Goal: Task Accomplishment & Management: Use online tool/utility

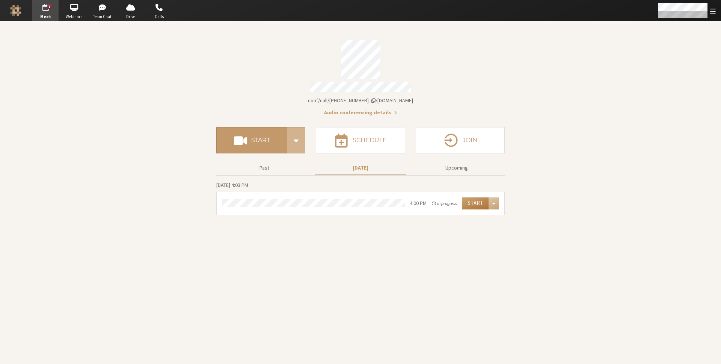
click at [475, 201] on button "Start" at bounding box center [475, 203] width 26 height 12
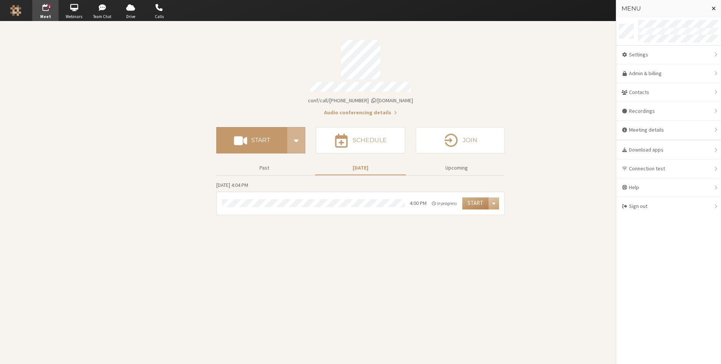
click at [518, 135] on section "Meeting link iotum.callbridge.rocks/conf/call/8256137 Audio conferencing detail…" at bounding box center [360, 192] width 721 height 342
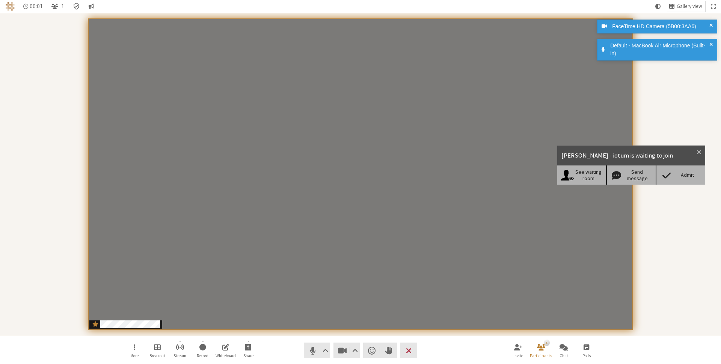
click at [678, 174] on div "Admit" at bounding box center [687, 175] width 29 height 6
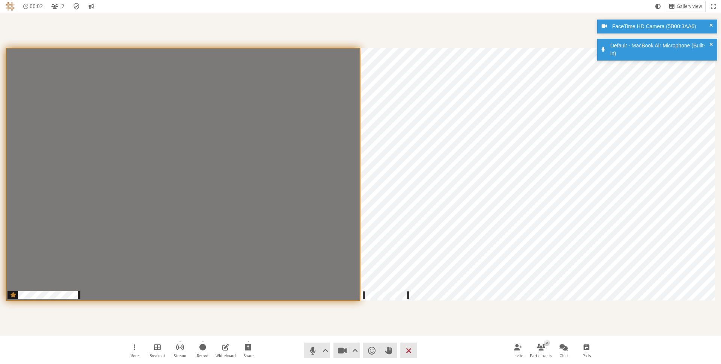
click at [708, 43] on div "Default - MacBook Air Microphone (Built-in)" at bounding box center [660, 50] width 104 height 16
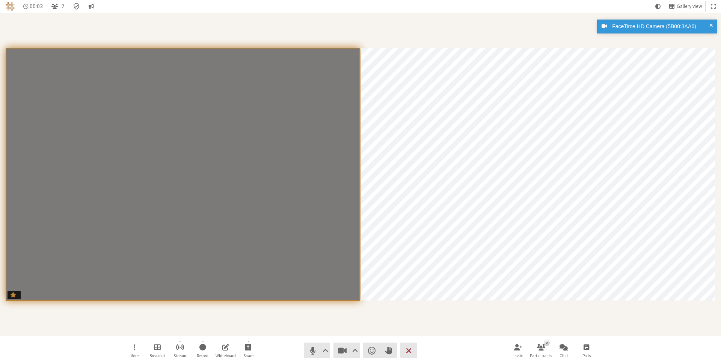
click at [712, 22] on div "FaceTime HD Camera (5B00:3AA6)" at bounding box center [657, 27] width 120 height 14
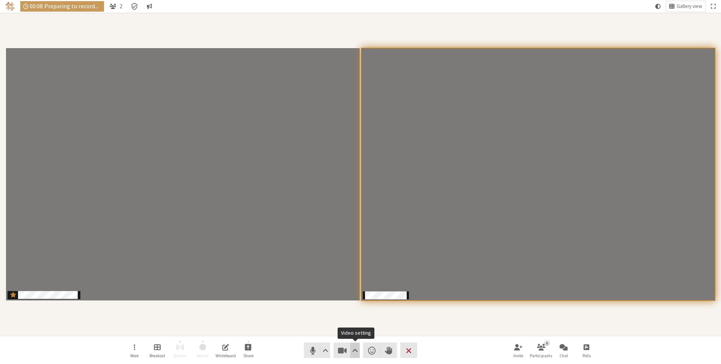
click at [353, 350] on span "Video setting" at bounding box center [355, 350] width 6 height 11
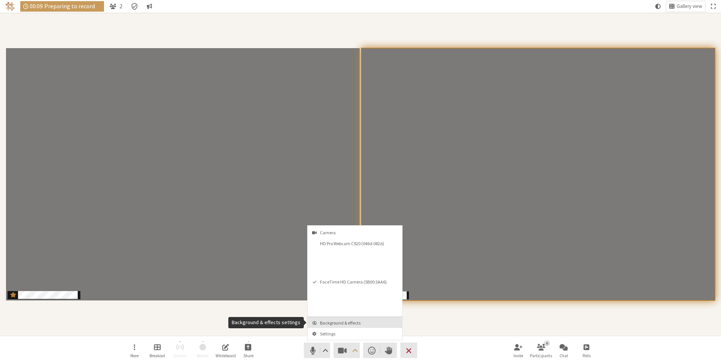
click at [357, 324] on span "Background & effects" at bounding box center [359, 322] width 79 height 5
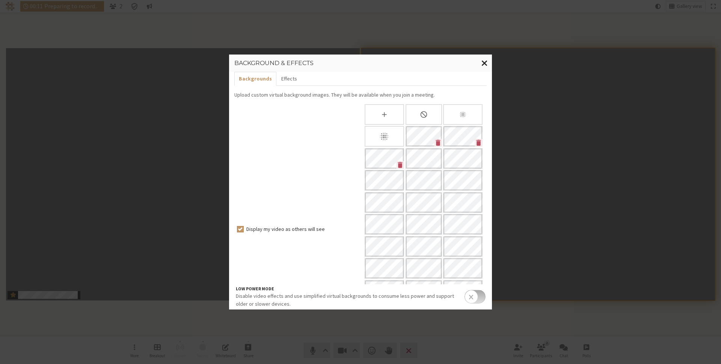
click at [482, 65] on span "Close modal" at bounding box center [484, 62] width 6 height 9
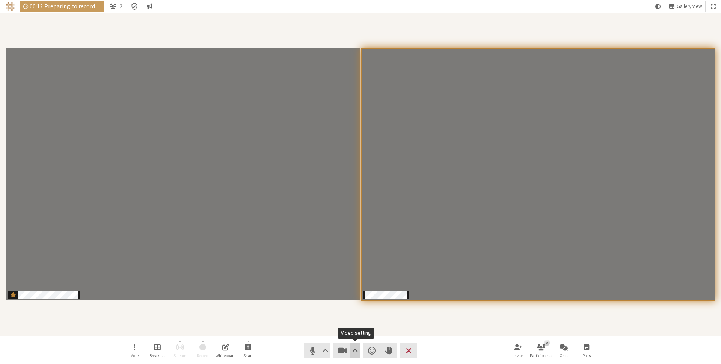
click at [356, 349] on span "Video setting" at bounding box center [355, 350] width 6 height 11
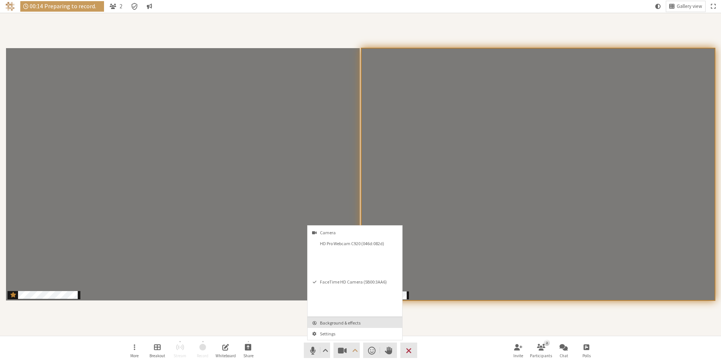
click at [350, 323] on span "Background & effects" at bounding box center [359, 322] width 79 height 5
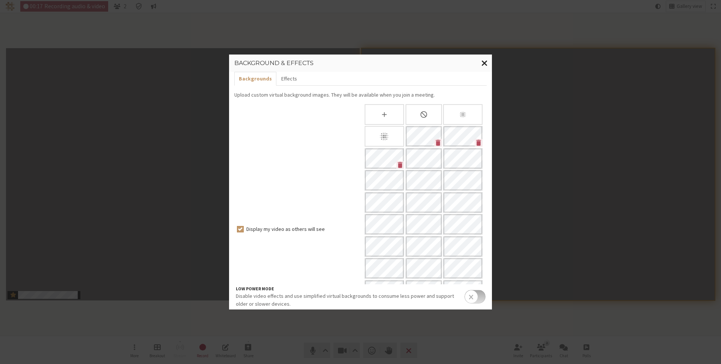
click at [484, 59] on span "Close modal" at bounding box center [484, 62] width 6 height 9
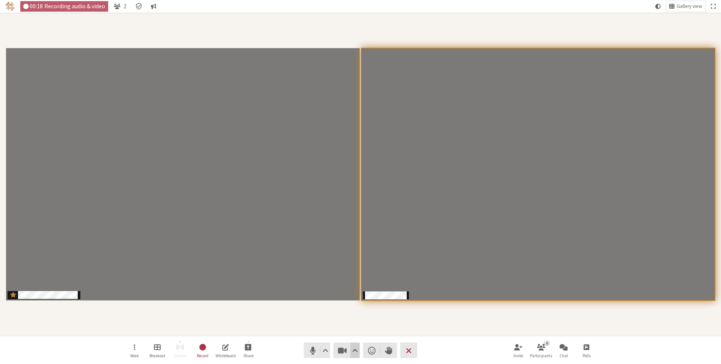
click at [354, 347] on span "Video setting" at bounding box center [355, 350] width 6 height 11
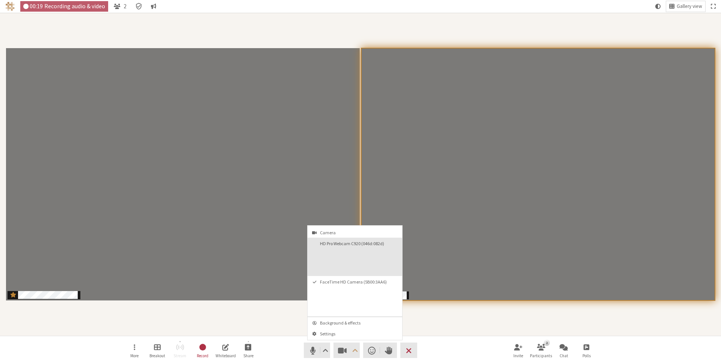
click at [350, 249] on button "HD Pro Webcam C920 (046d:082d)" at bounding box center [355, 256] width 95 height 38
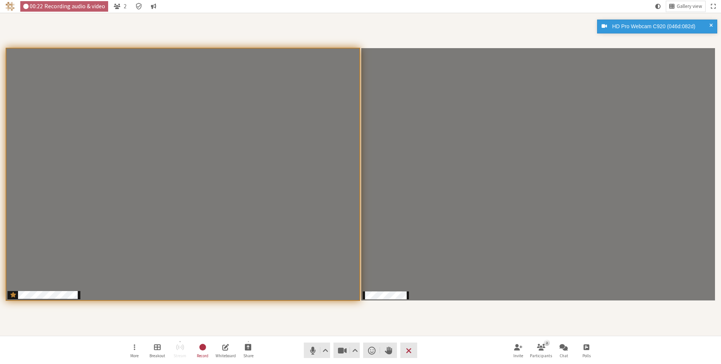
click at [330, 323] on div "Participants" at bounding box center [360, 174] width 710 height 312
click at [307, 329] on div "Participants" at bounding box center [360, 174] width 710 height 312
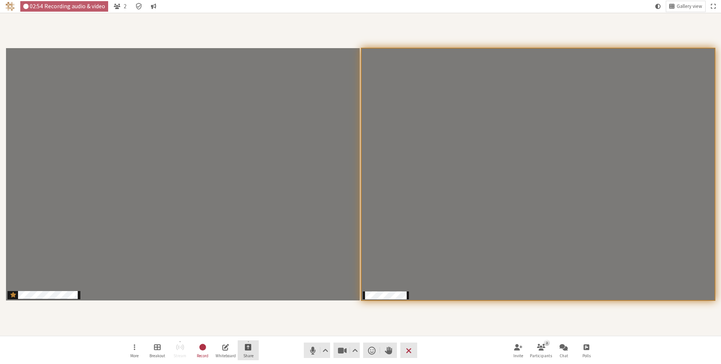
click at [243, 350] on button "Share" at bounding box center [248, 350] width 21 height 20
click at [258, 332] on span "Share my screen" at bounding box center [254, 330] width 54 height 6
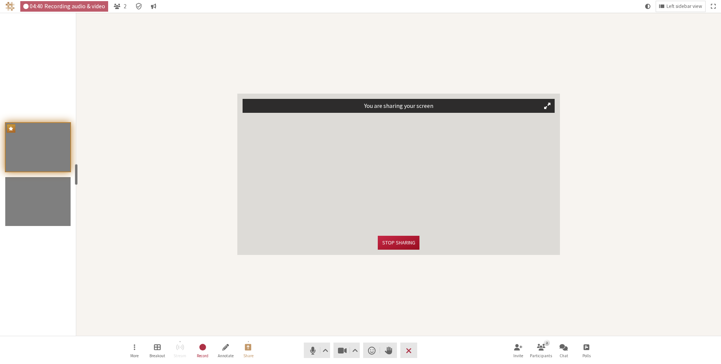
click at [395, 246] on button "Stop sharing" at bounding box center [398, 242] width 41 height 14
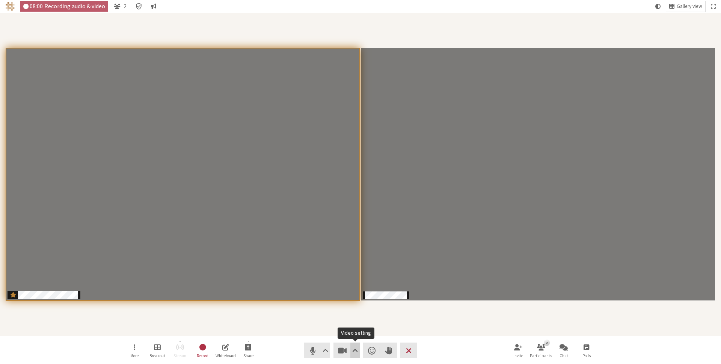
click at [358, 351] on button "Video setting" at bounding box center [354, 349] width 9 height 15
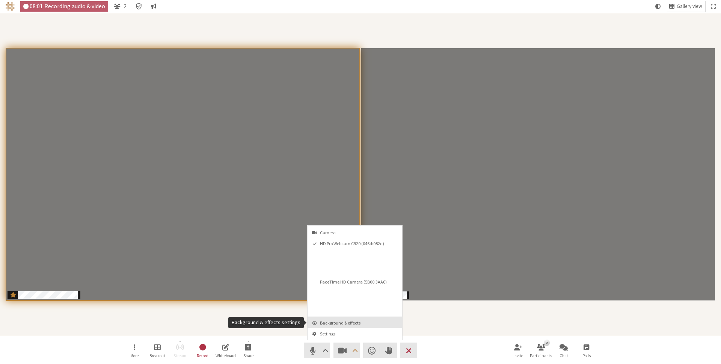
click at [354, 321] on span "Background & effects" at bounding box center [359, 322] width 79 height 5
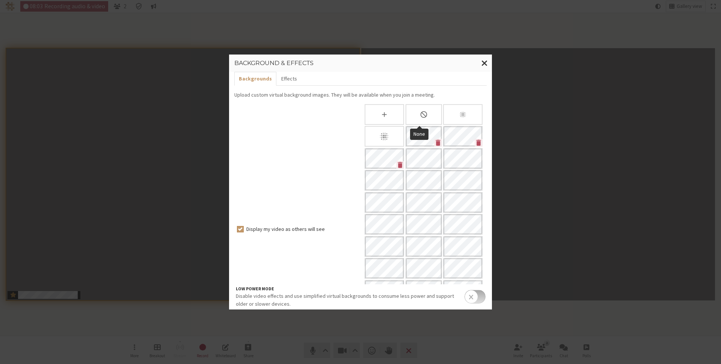
click at [414, 111] on div "None" at bounding box center [424, 114] width 36 height 21
click at [483, 60] on span "Close modal" at bounding box center [484, 62] width 6 height 9
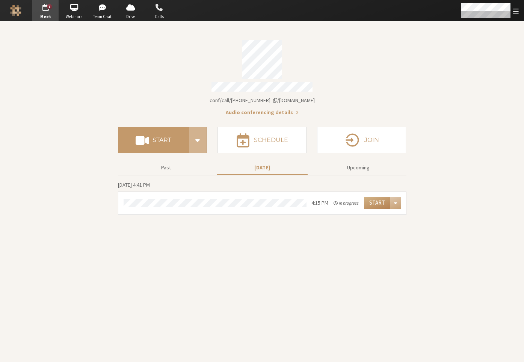
click at [161, 11] on span "button" at bounding box center [159, 8] width 26 height 12
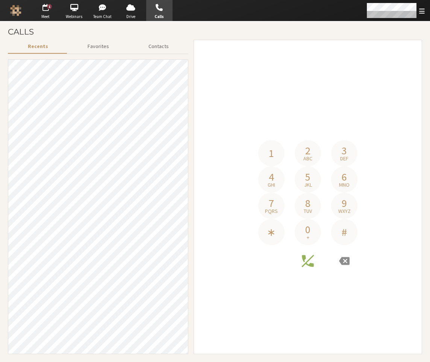
click at [16, 44] on button "Recents" at bounding box center [38, 46] width 60 height 13
click at [97, 35] on h3 "Calls" at bounding box center [215, 31] width 414 height 9
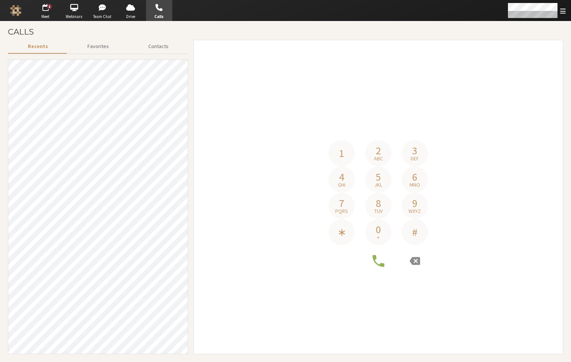
click at [190, 125] on div "Recents Favorites Contacts 1 2 abc 3 def 4 ghi 5 jkl 6 mno 7 pqrs 8 tuv 9 wxyz …" at bounding box center [285, 200] width 555 height 320
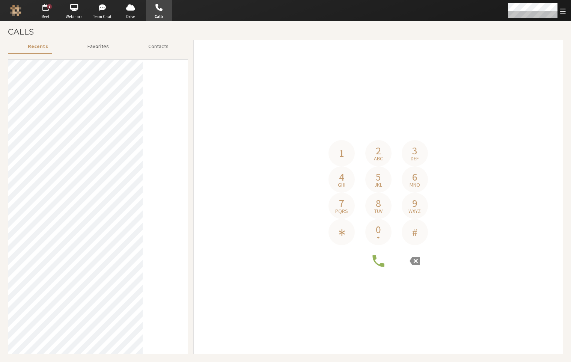
click at [79, 49] on button "Favorites" at bounding box center [98, 46] width 61 height 13
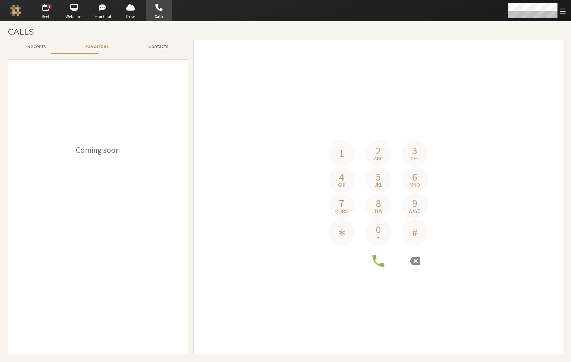
click at [129, 47] on button "Contacts" at bounding box center [158, 46] width 59 height 13
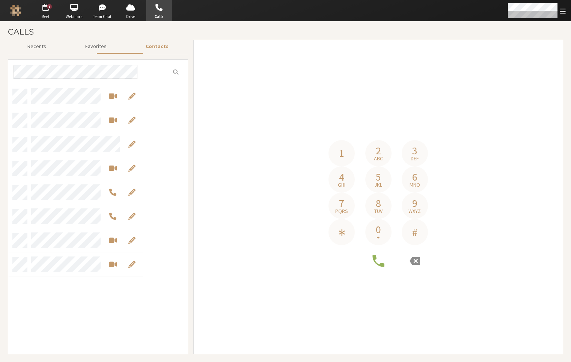
click at [63, 30] on h3 "Calls" at bounding box center [285, 31] width 555 height 9
